Goal: Task Accomplishment & Management: Complete application form

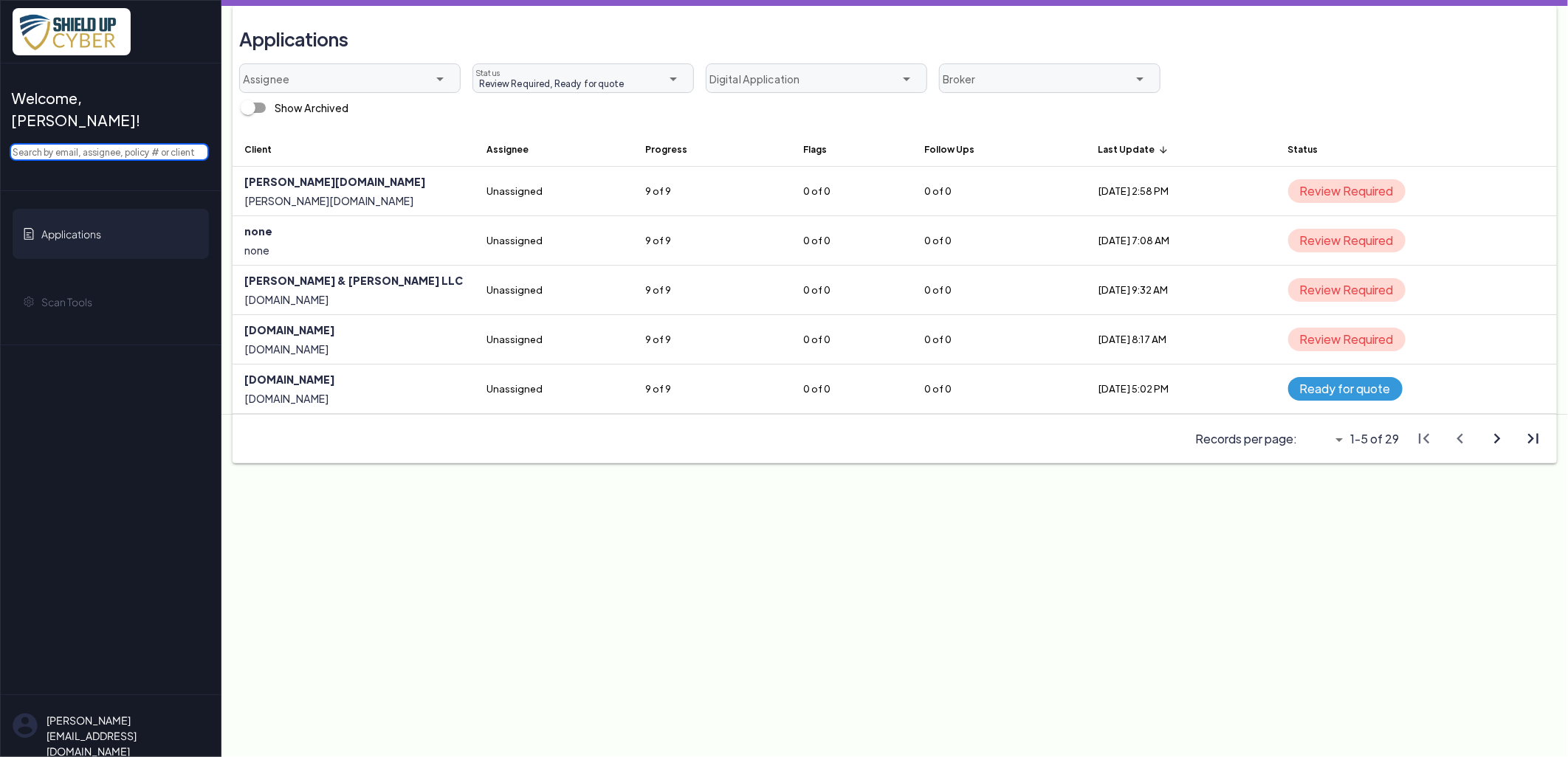
click at [134, 143] on input "text" at bounding box center [109, 152] width 200 height 18
paste input "Law Offices of Richard Pena, P.C."
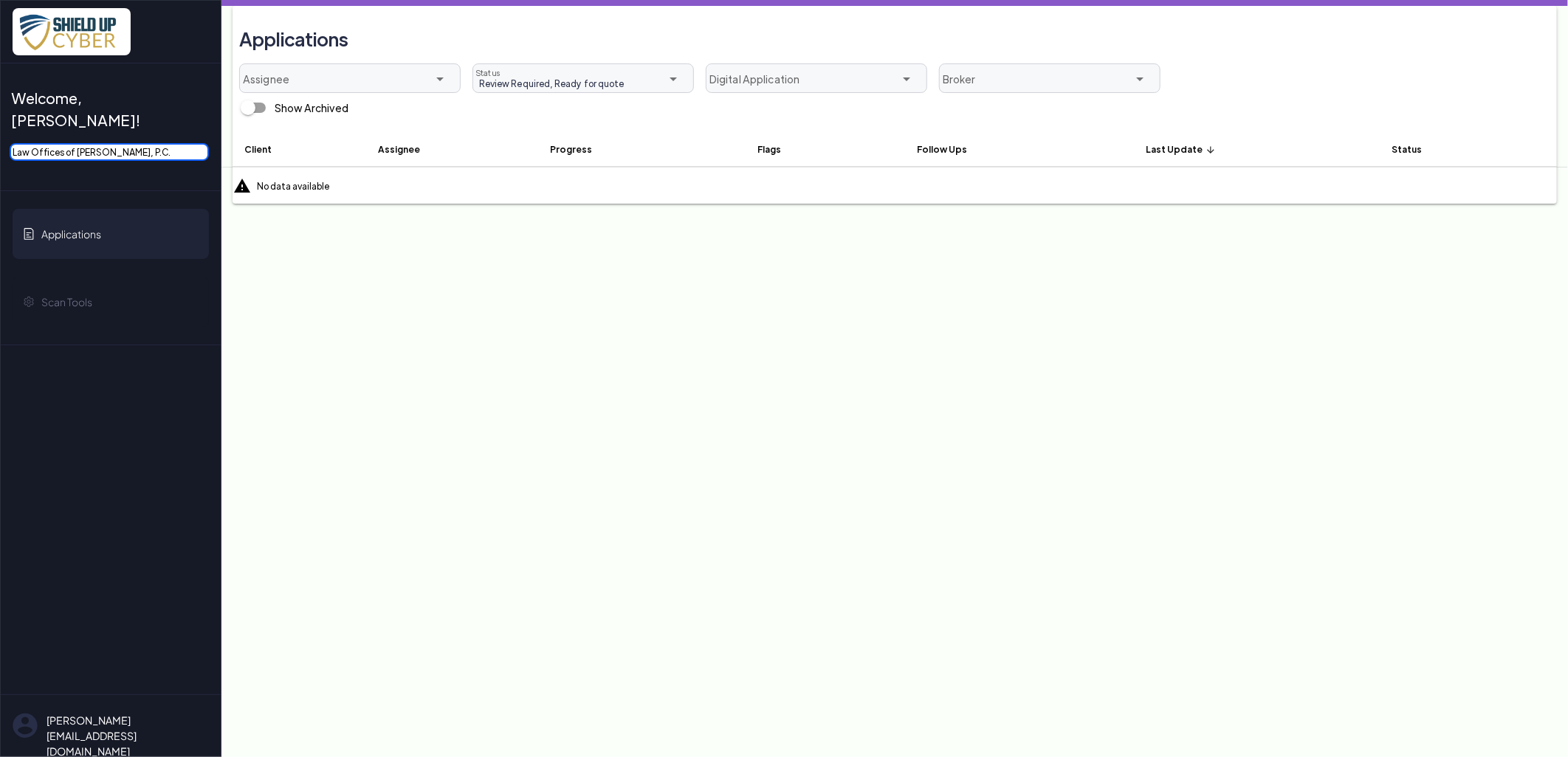
drag, startPoint x: 165, startPoint y: 132, endPoint x: -103, endPoint y: 150, distance: 268.6
click at [0, 0] on html "Welcome, Jasmine! Law Offices of Richard Pena, P.C. Applications Scan Tools Jas…" at bounding box center [784, 0] width 1568 height 0
type input "rp"
drag, startPoint x: 99, startPoint y: 126, endPoint x: -7, endPoint y: 126, distance: 106.0
click at [0, 0] on html "Welcome, Jasmine! rp Applications Scan Tools Jasmineb@bigdatainsure.com Log out…" at bounding box center [784, 0] width 1568 height 0
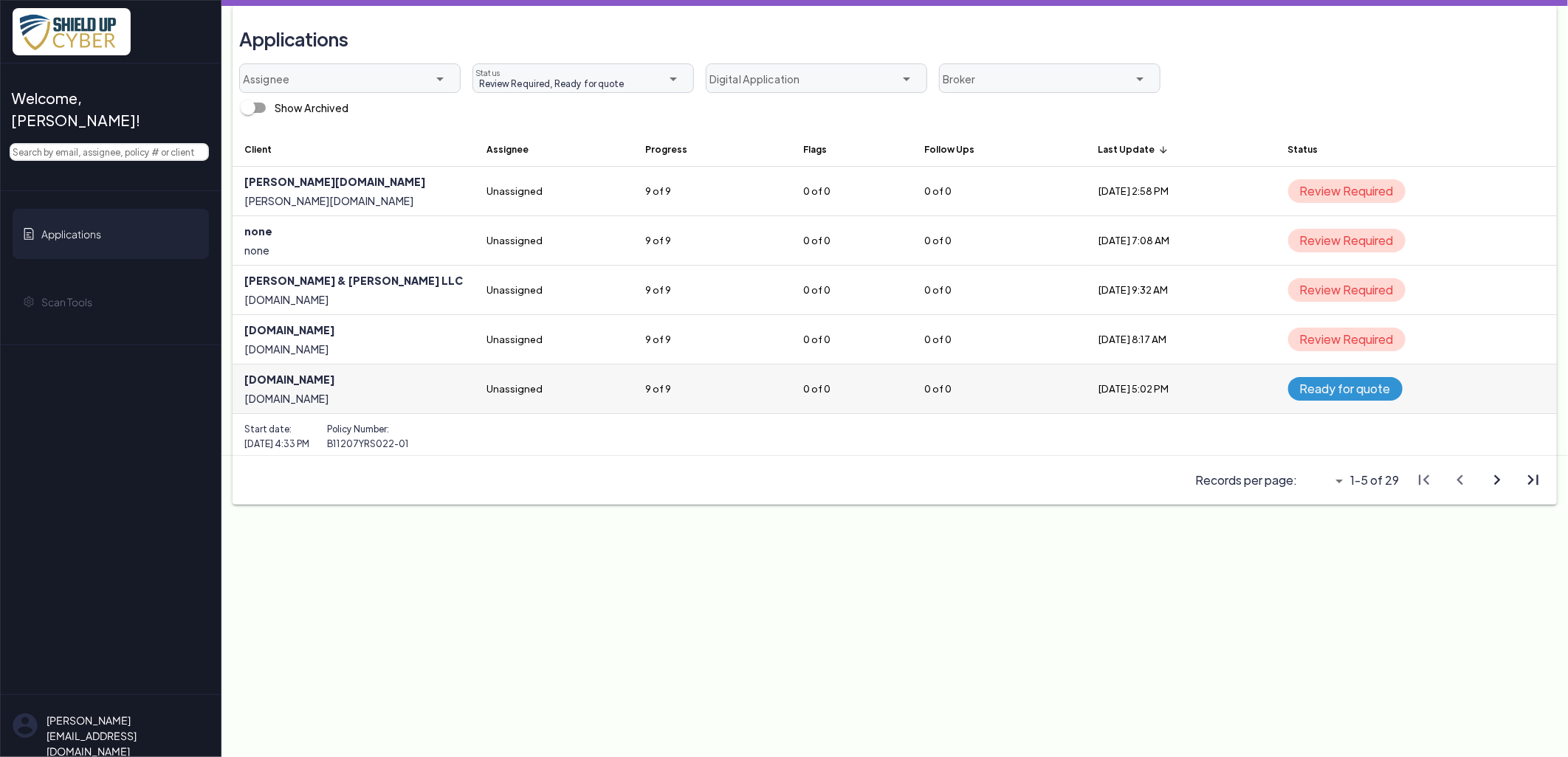
click at [305, 379] on link at bounding box center [353, 389] width 242 height 48
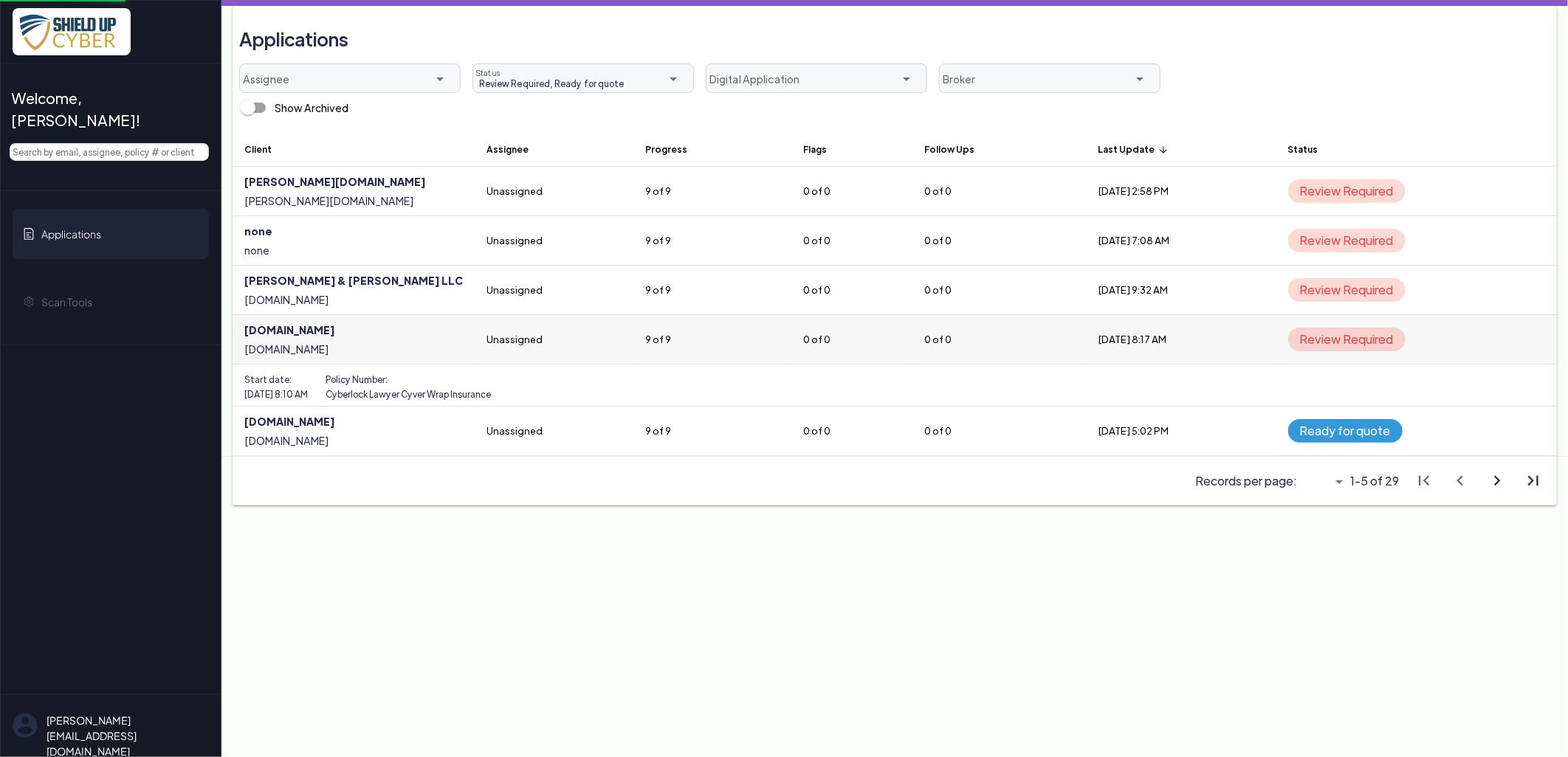
select select "31"
select select "null"
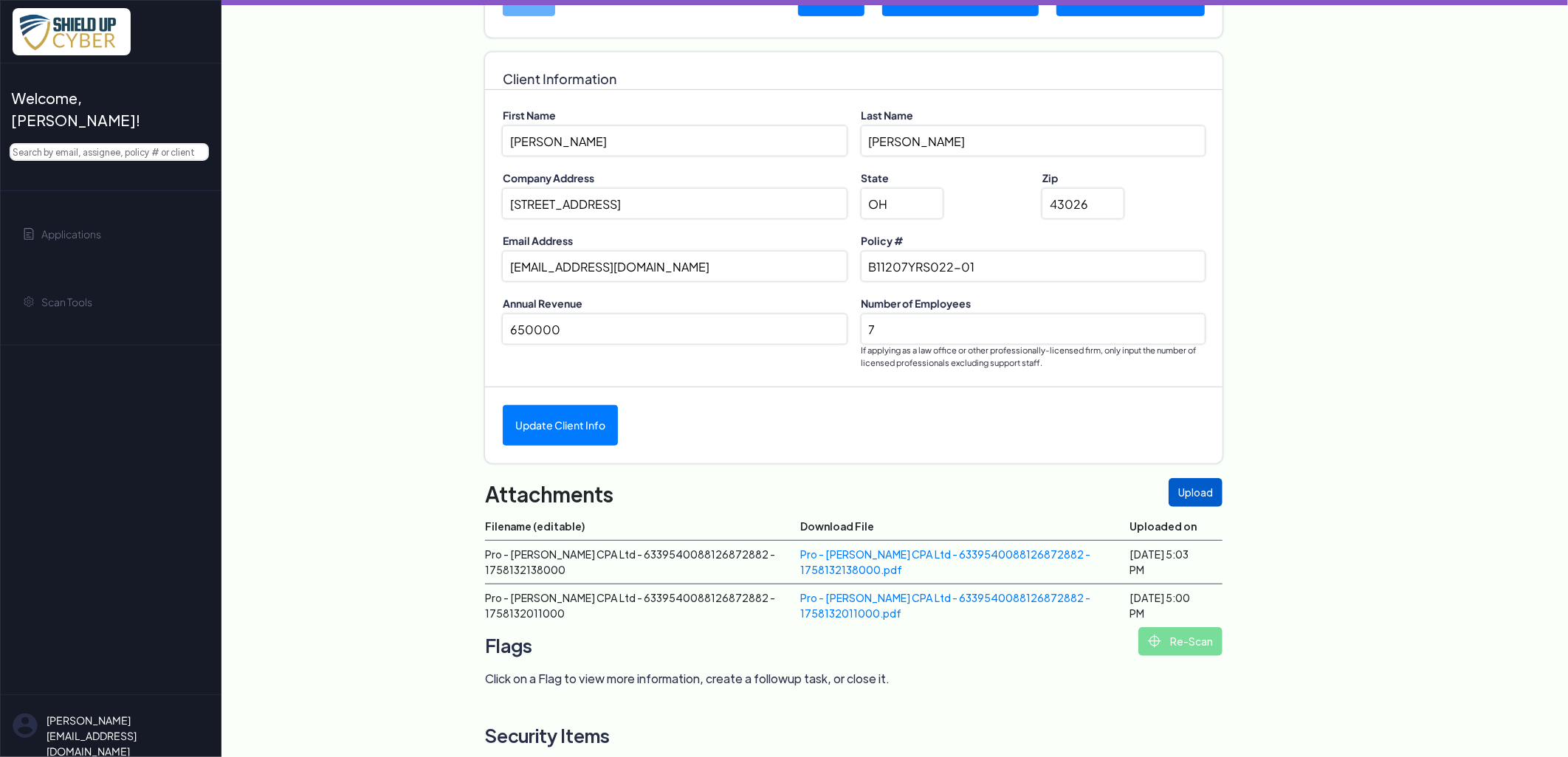
scroll to position [605, 0]
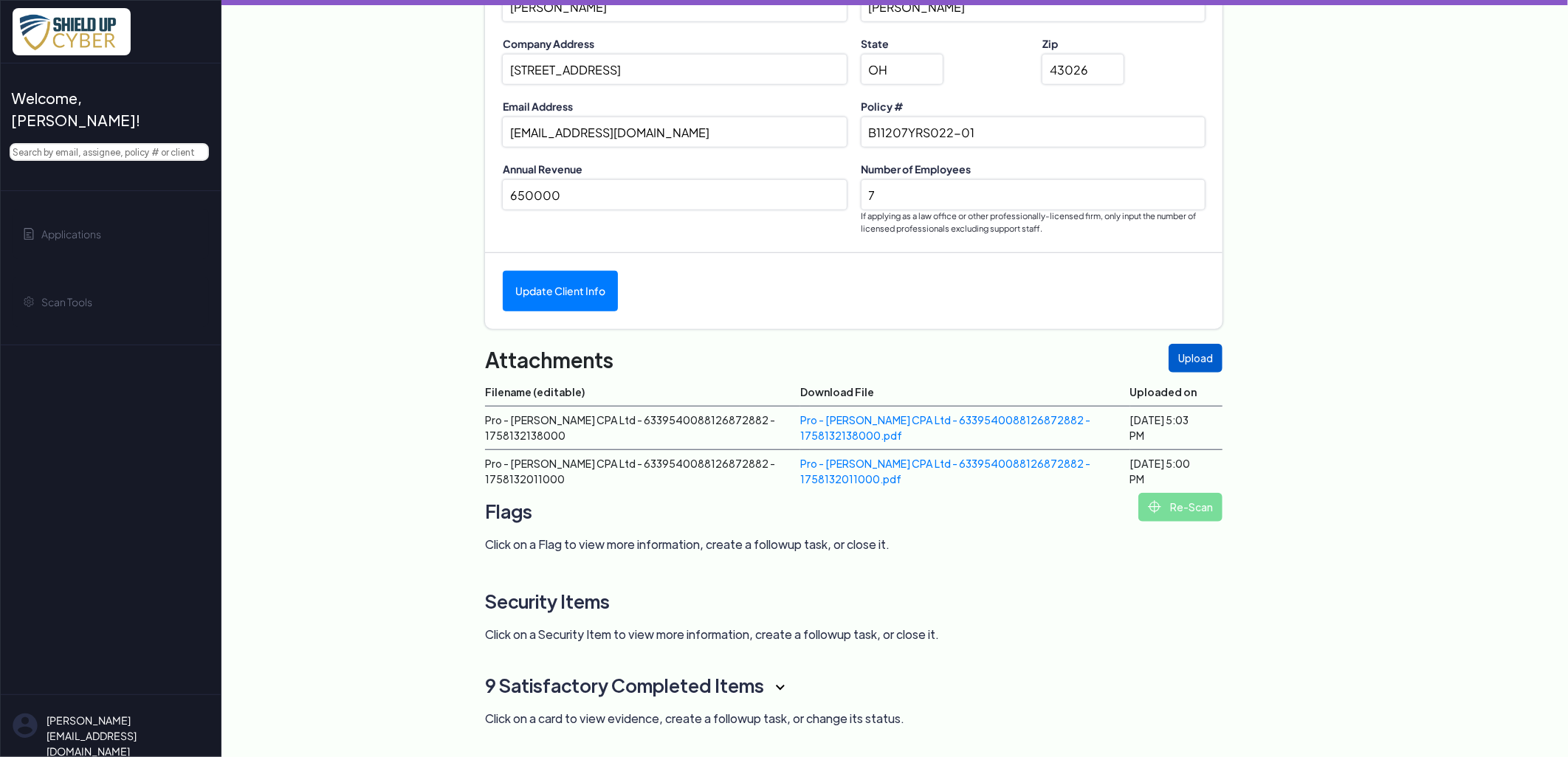
click at [824, 428] on td "Pro - Susan E Thomas CPA Ltd - 6339540088126872882 - 1758132138000.pdf" at bounding box center [965, 427] width 330 height 43
click at [815, 432] on link "Pro - Susan E Thomas CPA Ltd - 6339540088126872882 - 1758132138000.pdf" at bounding box center [946, 428] width 290 height 29
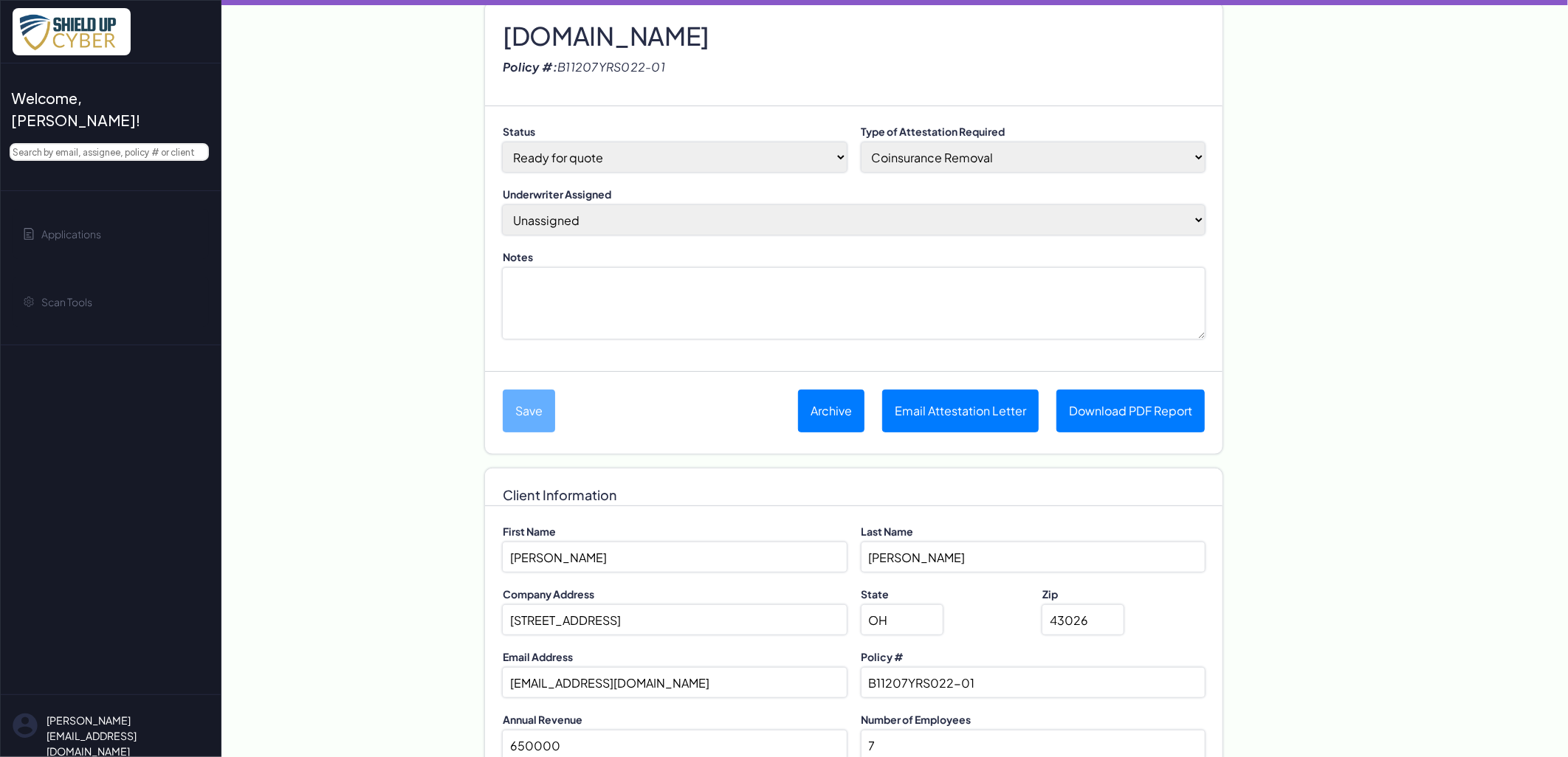
scroll to position [0, 0]
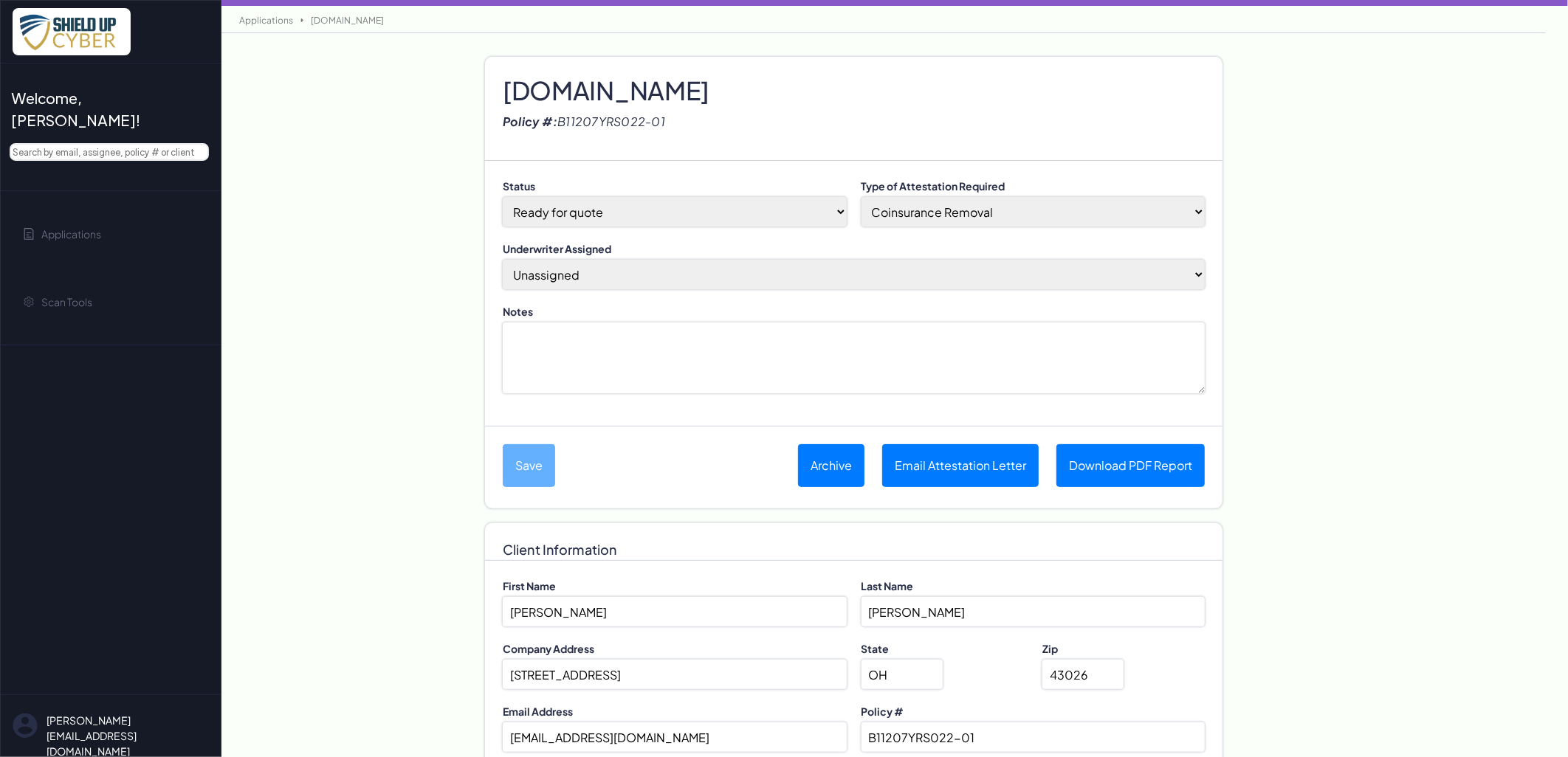
click at [731, 210] on select "Done-Approved Done-Declined Done-Pending Duplicate In Progress Not Started Pre-…" at bounding box center [674, 211] width 344 height 30
select select "5"
click at [503, 197] on select "Done-Approved Done-Declined Done-Pending Duplicate In Progress Not Started Pre-…" at bounding box center [674, 211] width 344 height 30
click at [520, 461] on button "Save" at bounding box center [529, 466] width 53 height 42
click at [607, 87] on h2 "www.setcpa.com" at bounding box center [853, 76] width 702 height 22
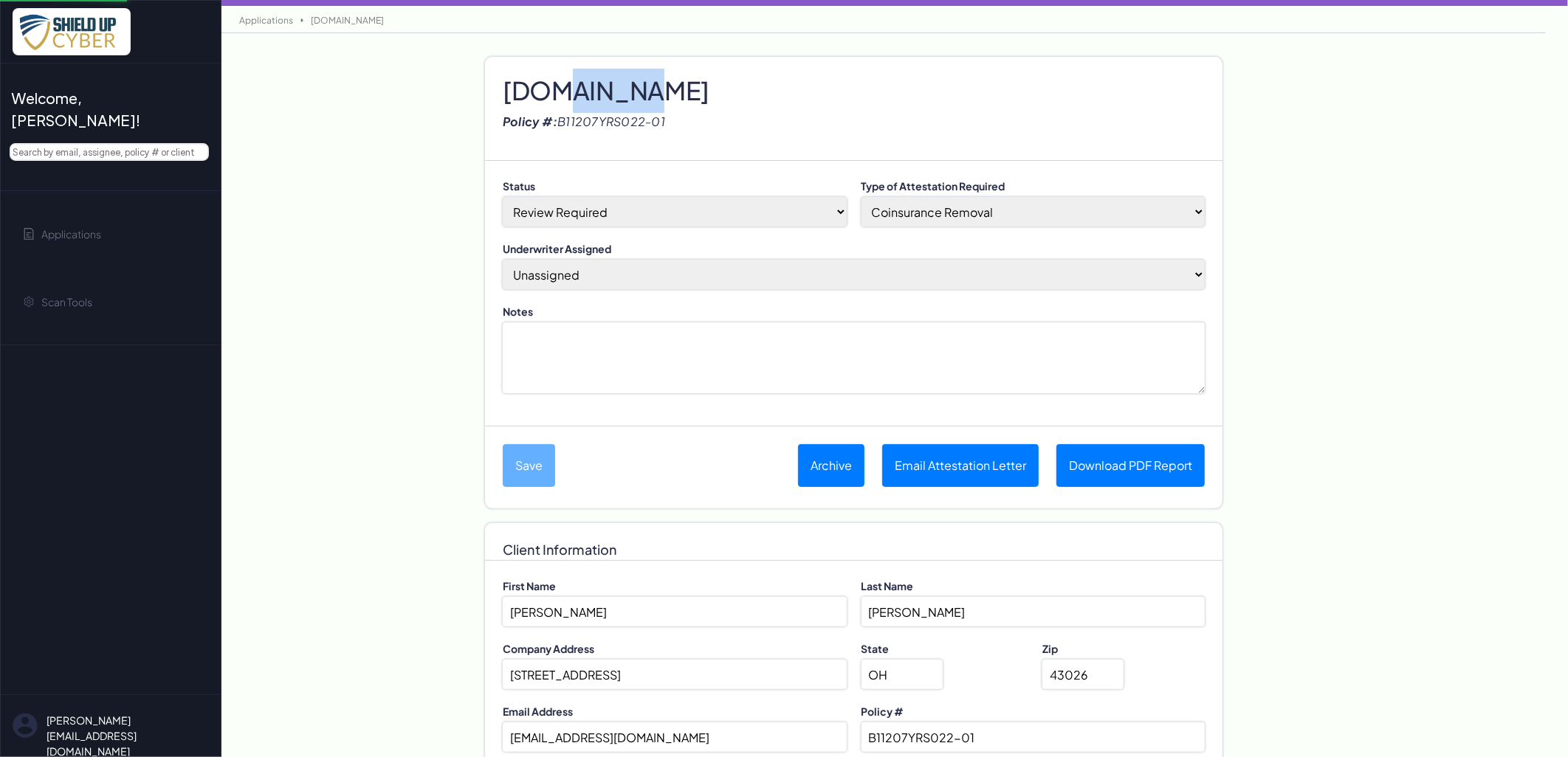
click at [607, 87] on h2 "www.setcpa.com" at bounding box center [853, 76] width 702 height 22
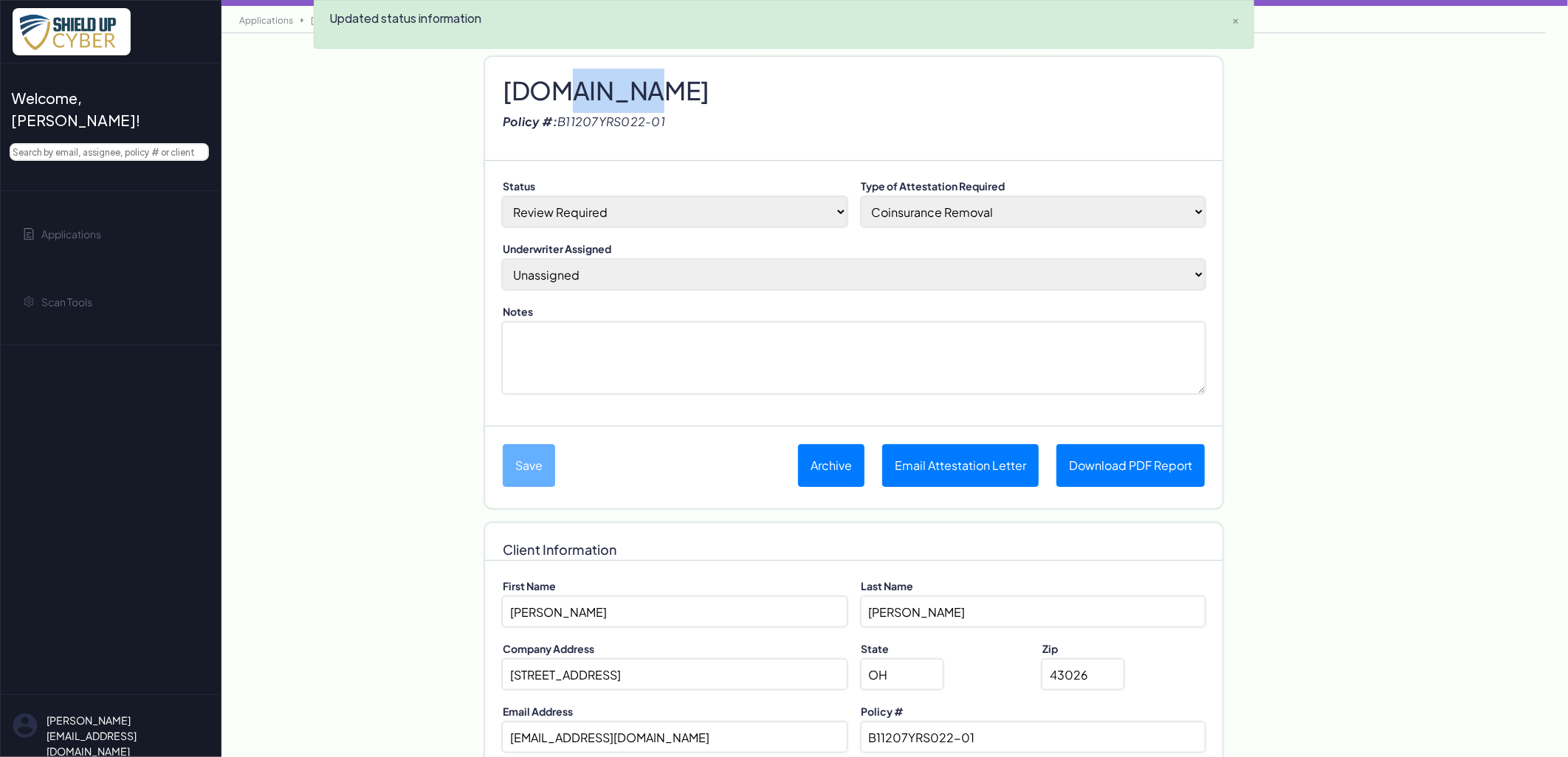
paste h2
click at [527, 474] on button "Save" at bounding box center [529, 466] width 53 height 42
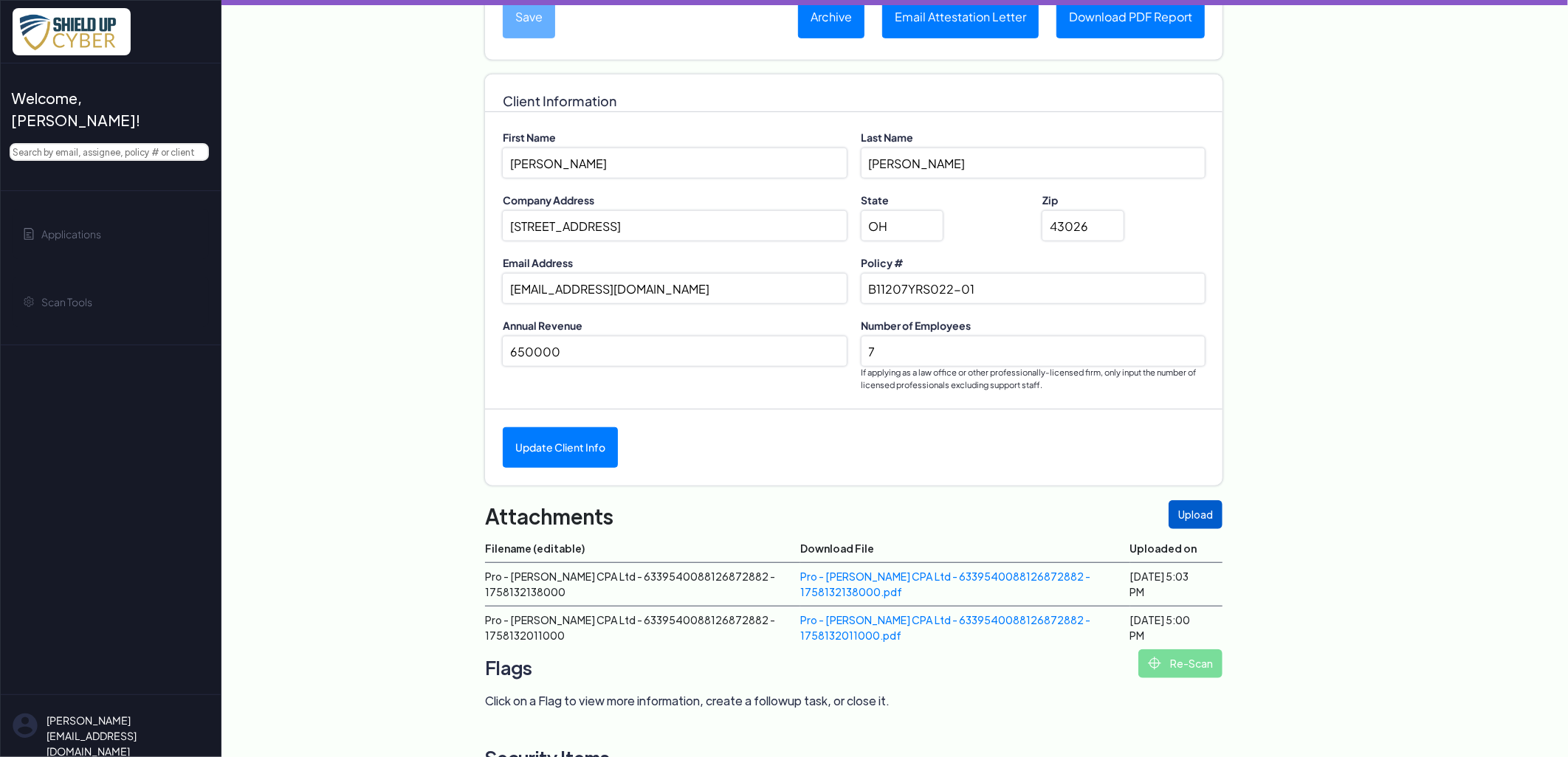
scroll to position [605, 0]
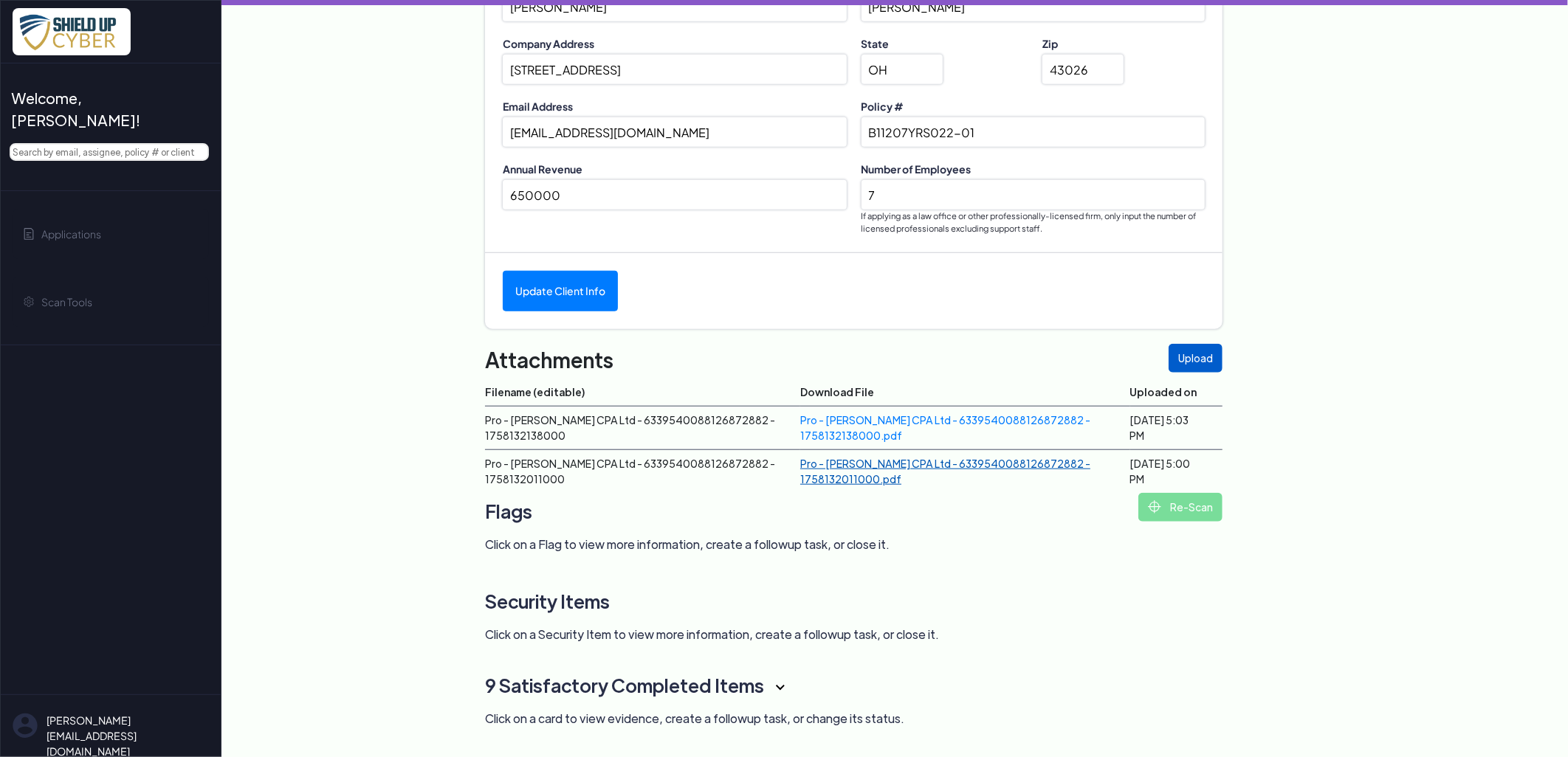
click at [840, 478] on link "Pro - Susan E Thomas CPA Ltd - 6339540088126872882 - 1758132011000.pdf" at bounding box center [946, 471] width 290 height 29
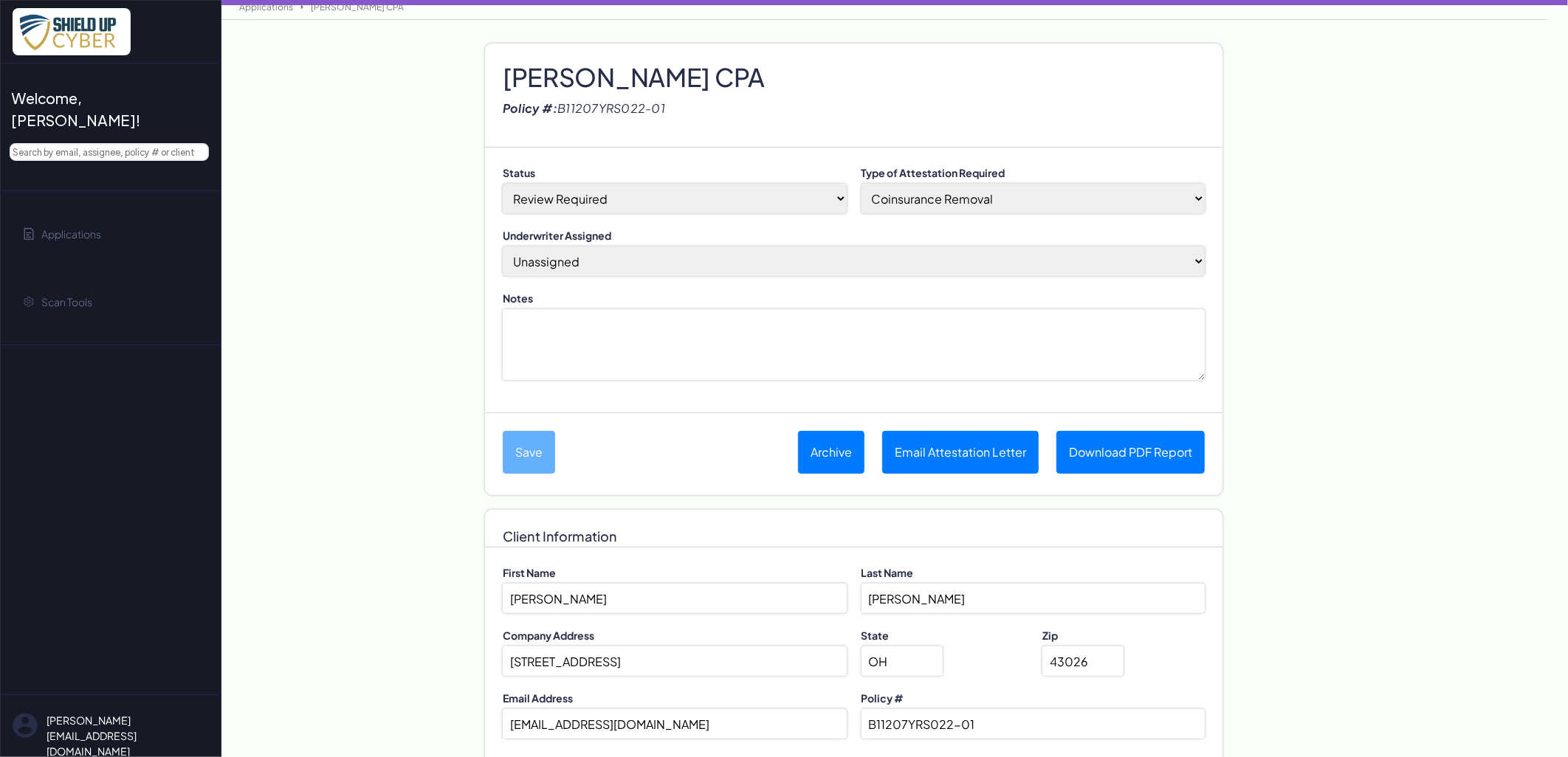
scroll to position [0, 0]
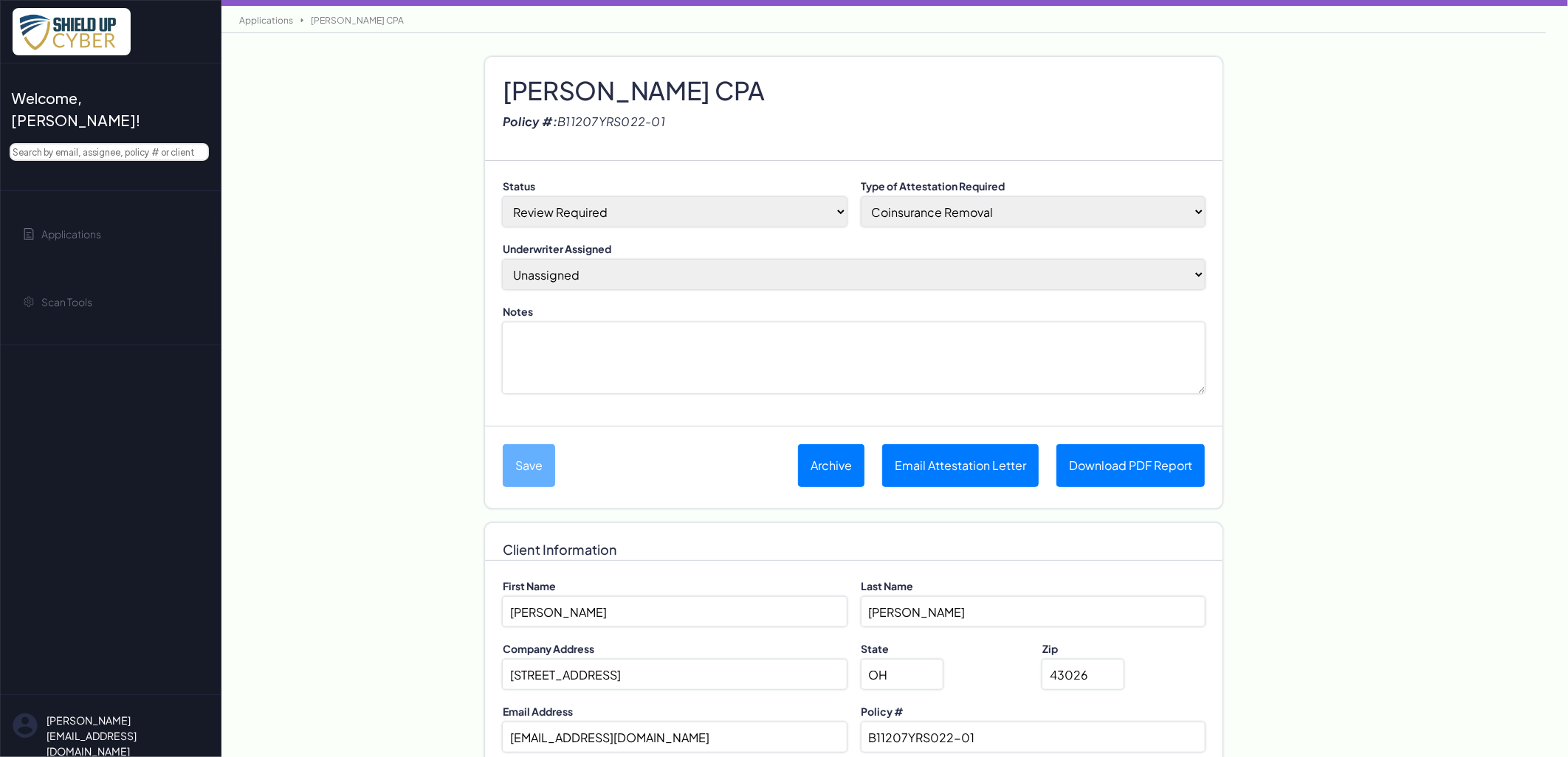
click at [654, 277] on select "Jasmine B (Assign to me) Unassigned April M Brian BDI Underwriter Catherine Mar…" at bounding box center [853, 274] width 702 height 30
select select "2802"
click at [503, 260] on select "Jasmine B (Assign to me) Unassigned April M Brian BDI Underwriter Catherine Mar…" at bounding box center [853, 274] width 702 height 30
click at [527, 467] on button "Save" at bounding box center [529, 466] width 53 height 42
click at [1095, 478] on link "Download PDF Report" at bounding box center [1131, 466] width 149 height 42
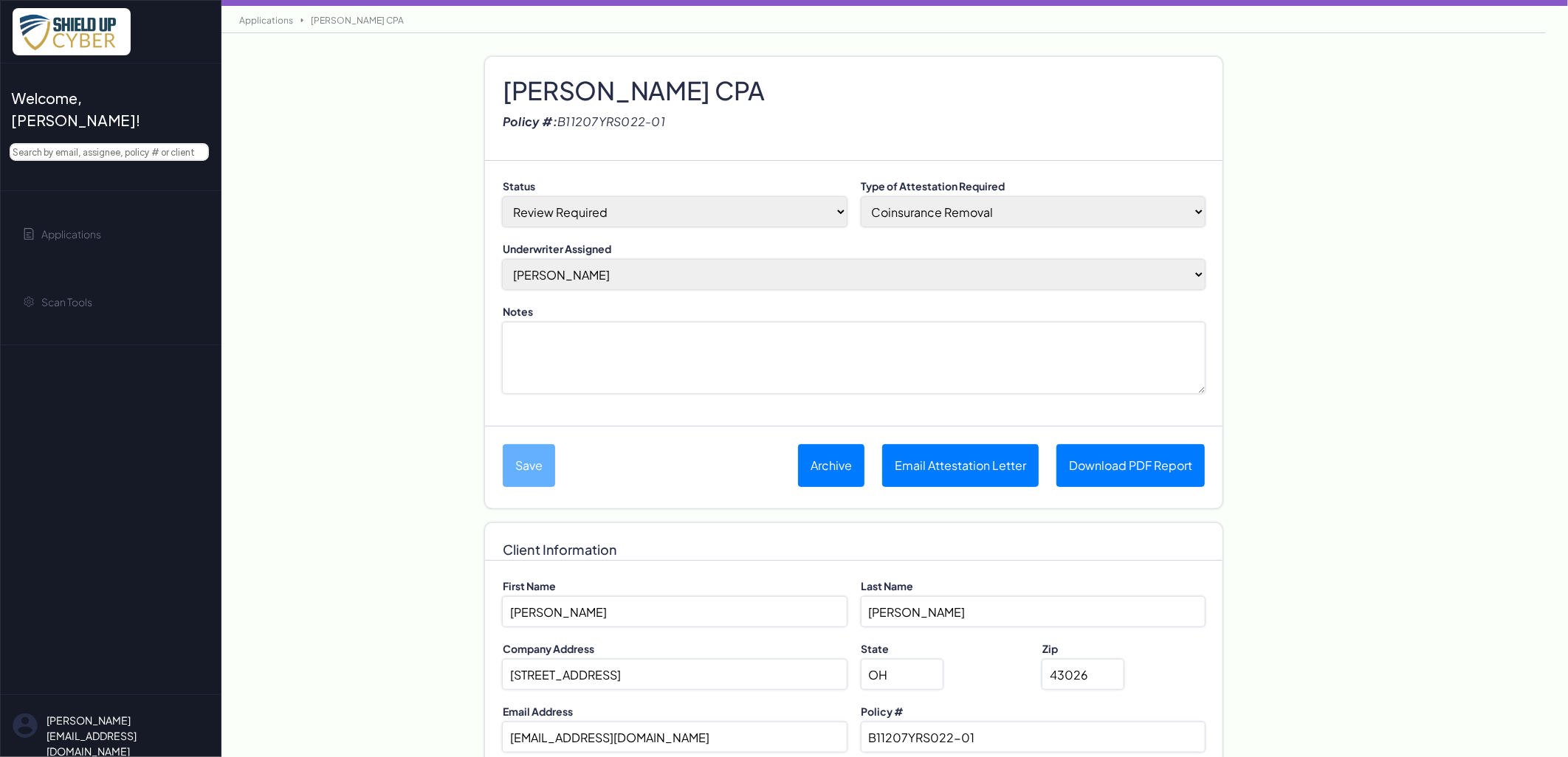
click at [992, 210] on select "Coinsurance Removal Shield Up Opt-In Completion Eligible to Submit a New App" at bounding box center [1033, 211] width 344 height 30
click at [862, 197] on select "Coinsurance Removal Shield Up Opt-In Completion Eligible to Submit a New App" at bounding box center [1033, 211] width 344 height 30
click at [969, 212] on select "Coinsurance Removal Shield Up Opt-In Completion Eligible to Submit a New App" at bounding box center [1033, 211] width 344 height 30
select select "no-coinsurance"
click at [862, 197] on select "Coinsurance Removal Shield Up Opt-In Completion Eligible to Submit a New App" at bounding box center [1033, 211] width 344 height 30
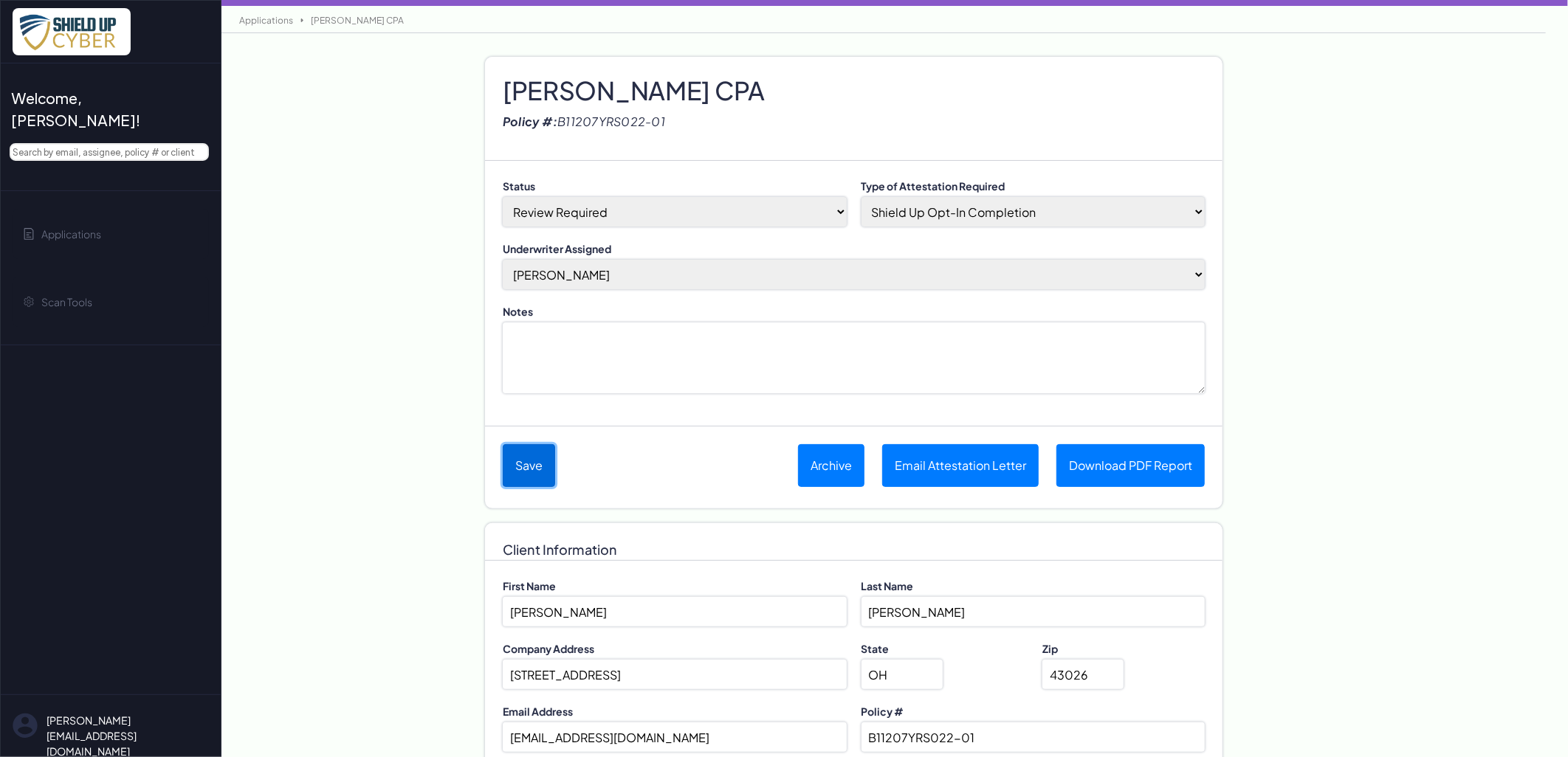
click at [513, 446] on button "Save" at bounding box center [529, 466] width 53 height 42
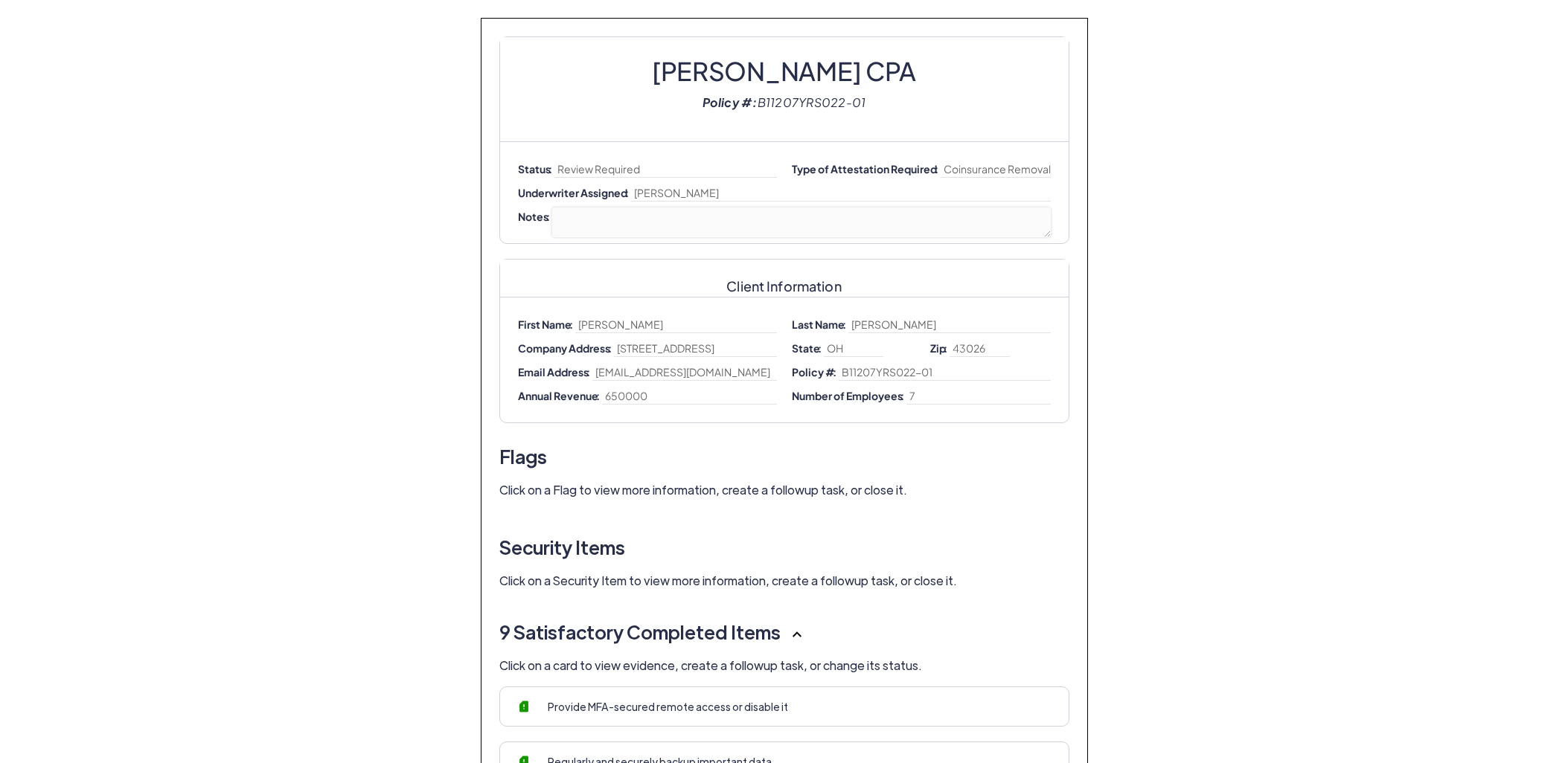
select select "5"
select select "2802"
